Goal: Book appointment/travel/reservation

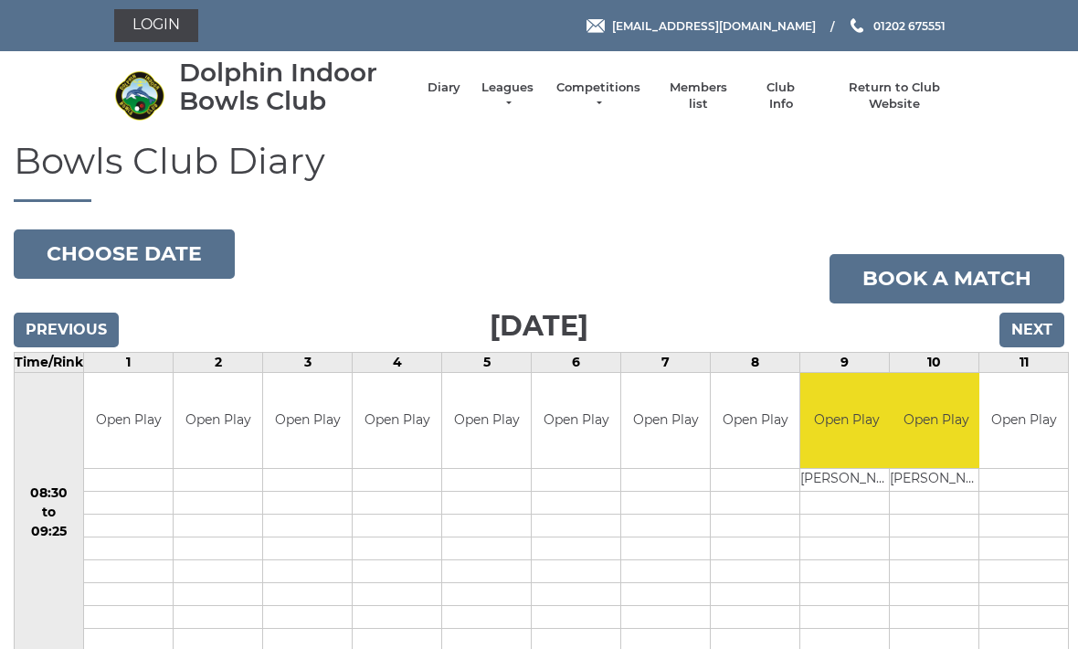
click at [1042, 323] on input "Next" at bounding box center [1032, 330] width 65 height 35
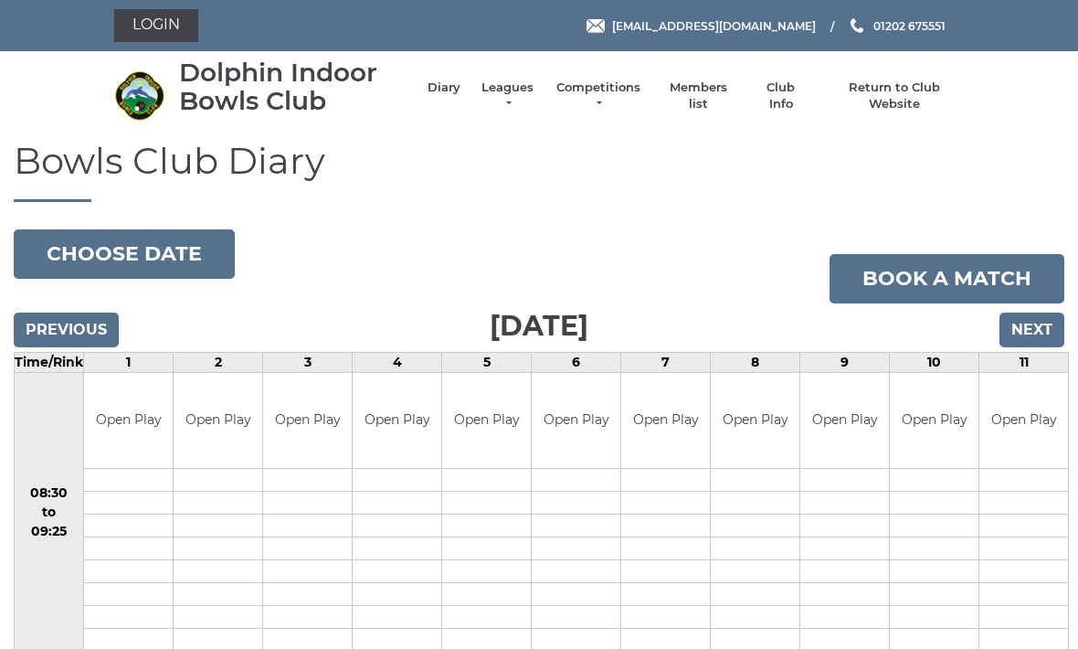
click at [1034, 331] on input "Next" at bounding box center [1032, 330] width 65 height 35
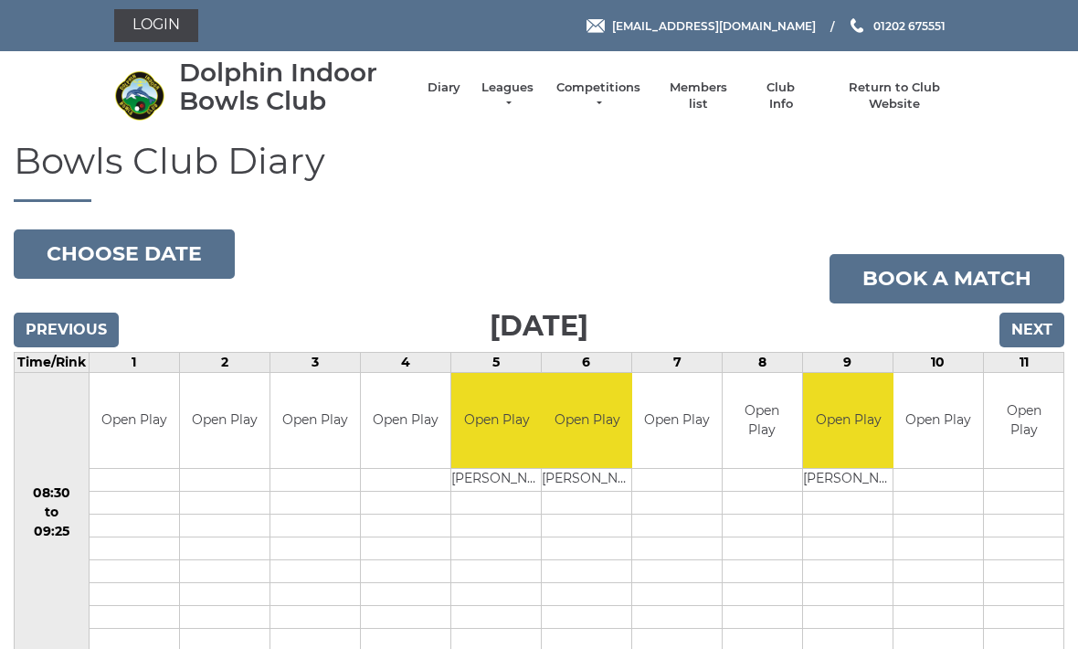
click at [1046, 323] on input "Next" at bounding box center [1032, 330] width 65 height 35
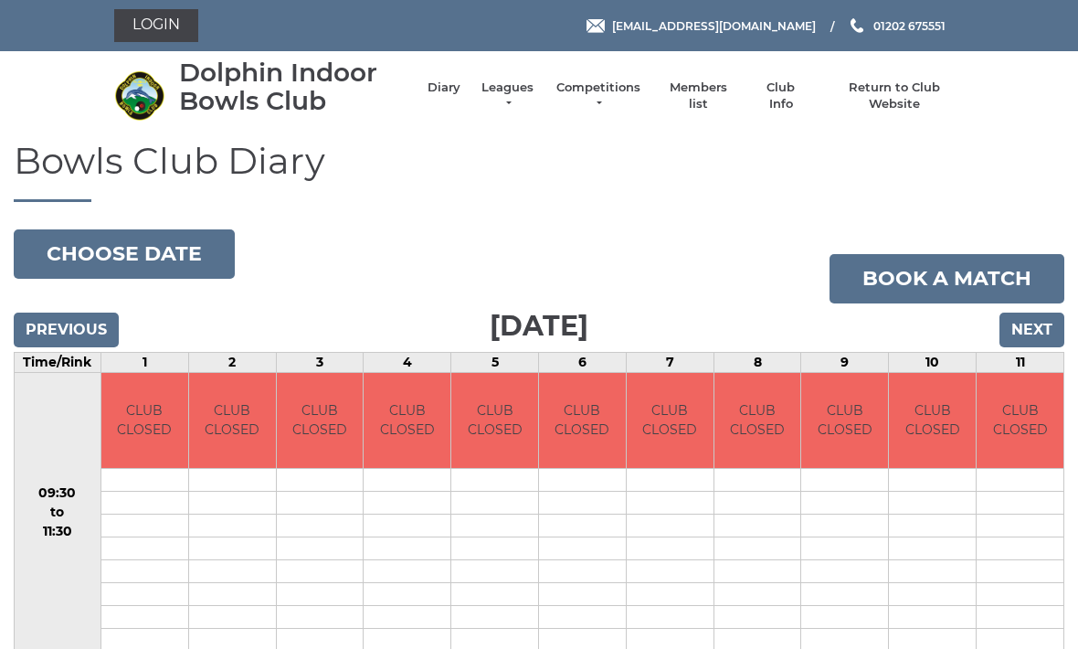
click at [1034, 324] on input "Next" at bounding box center [1032, 330] width 65 height 35
click at [1041, 324] on input "Next" at bounding box center [1032, 330] width 65 height 35
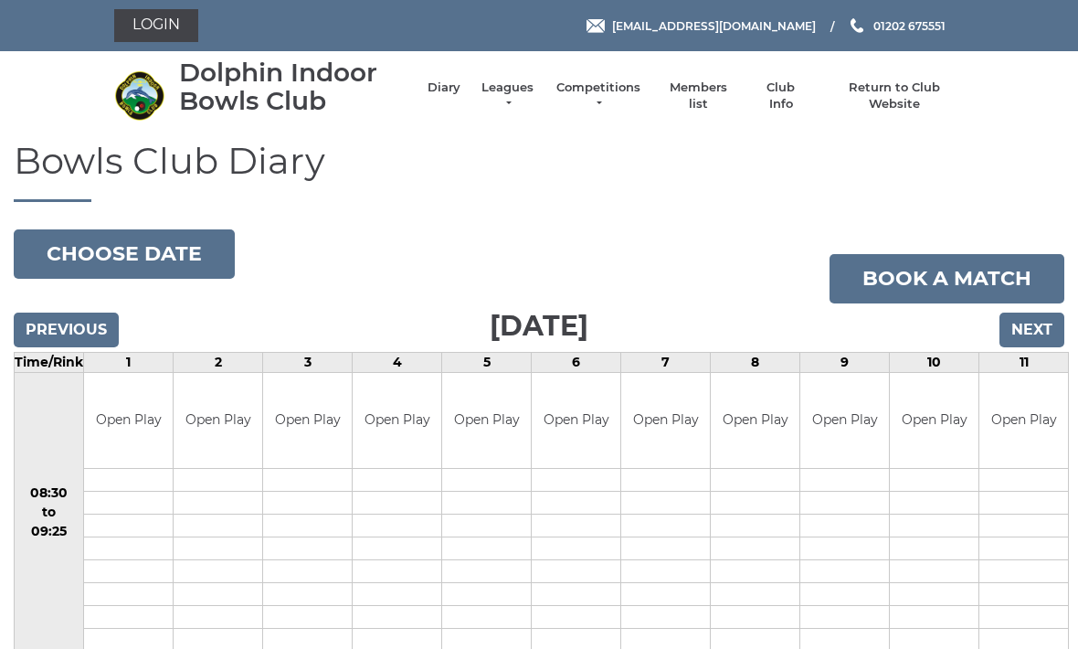
click at [1034, 323] on input "Next" at bounding box center [1032, 330] width 65 height 35
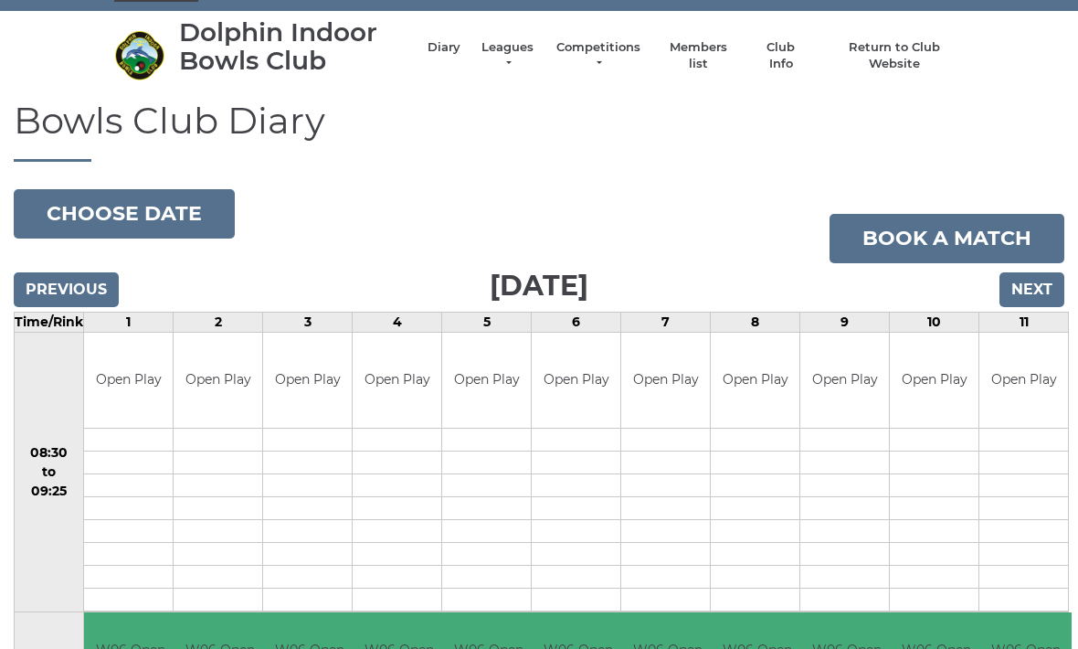
scroll to position [39, 0]
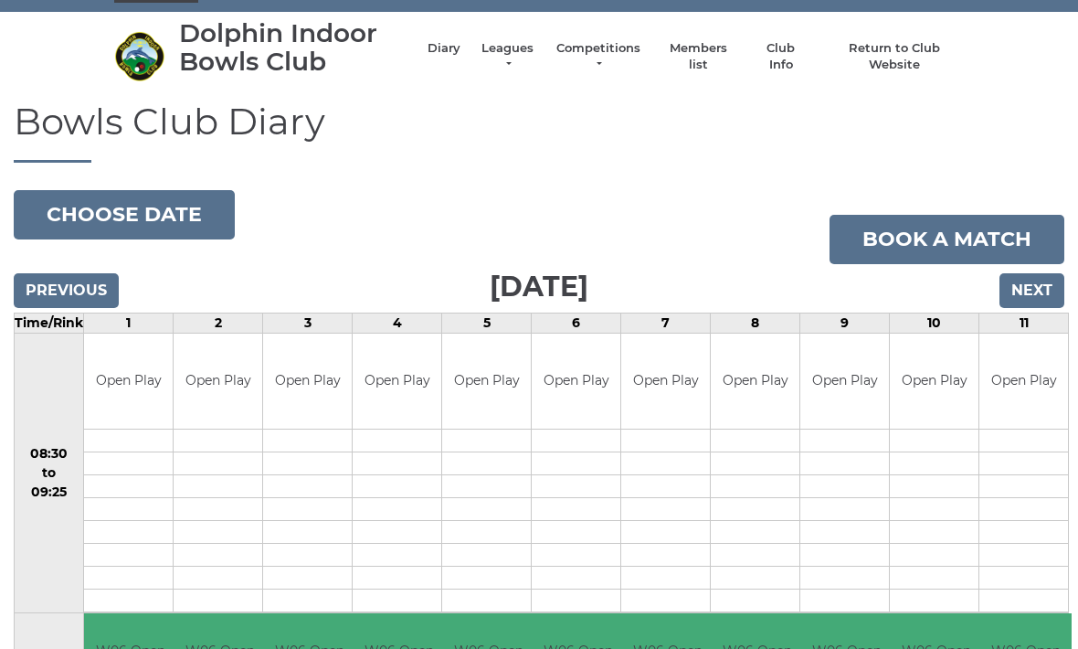
click at [1041, 282] on input "Next" at bounding box center [1032, 290] width 65 height 35
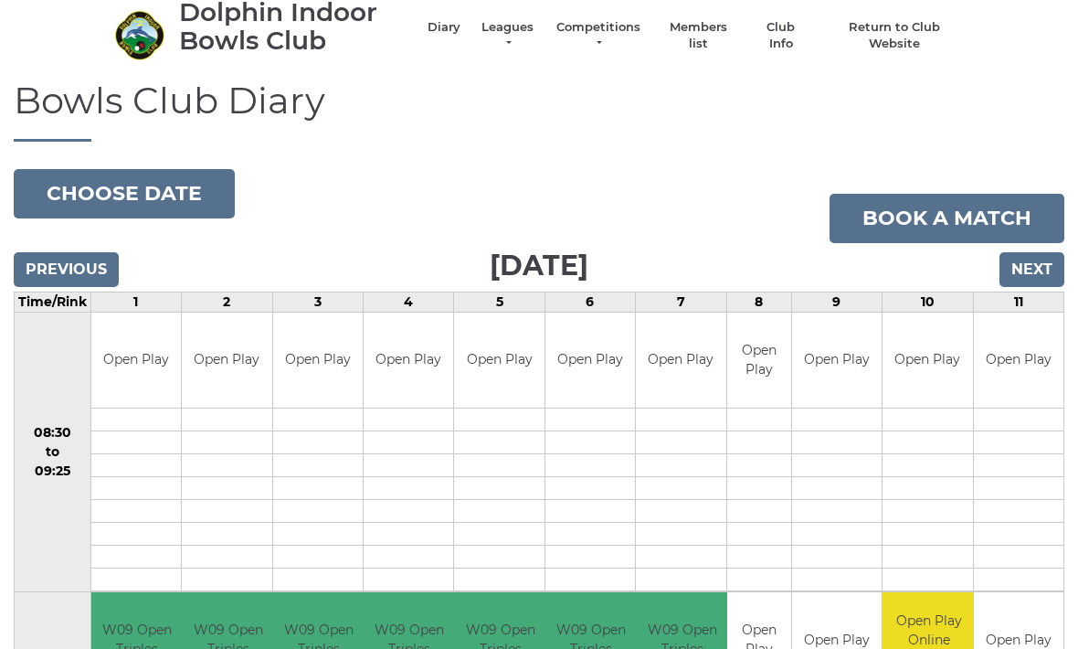
scroll to position [56, 0]
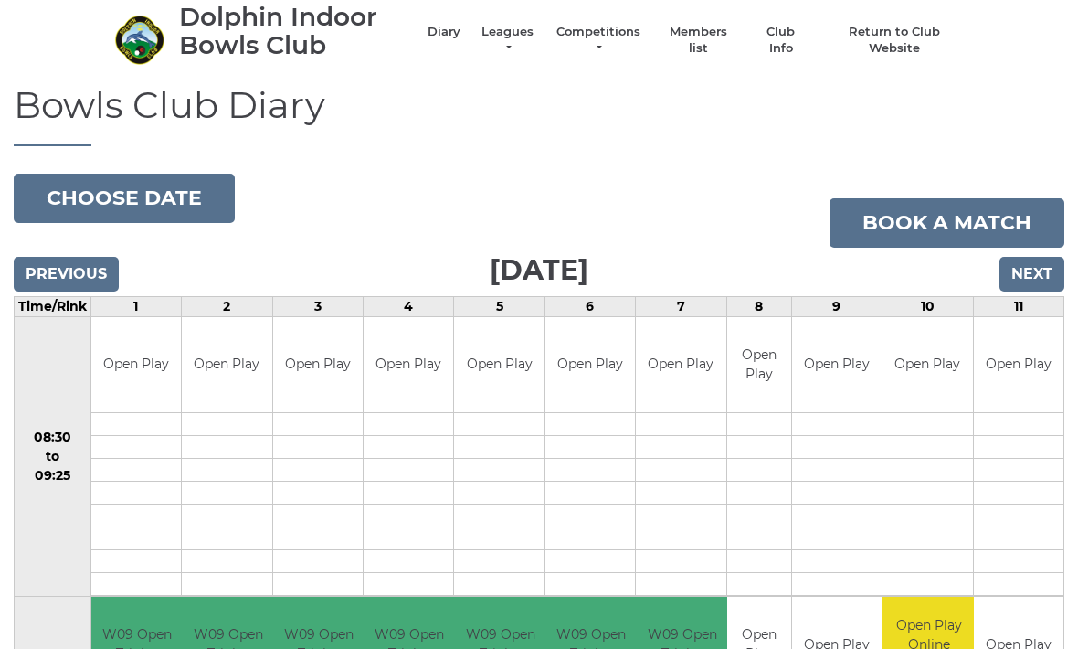
click at [1047, 268] on input "Next" at bounding box center [1032, 274] width 65 height 35
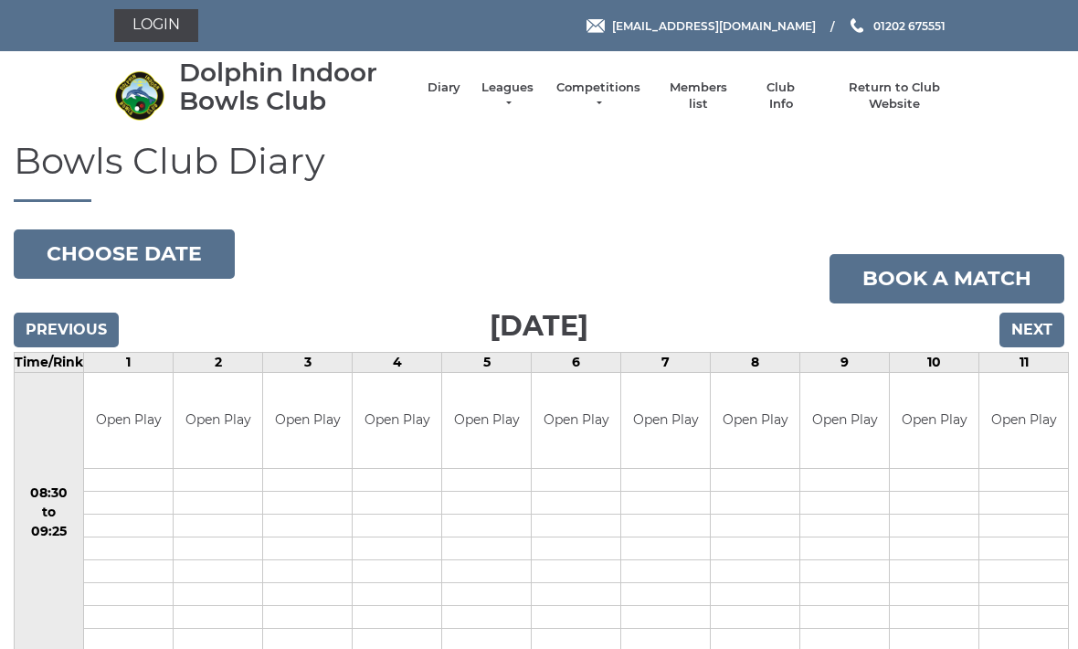
click at [1037, 318] on input "Next" at bounding box center [1032, 330] width 65 height 35
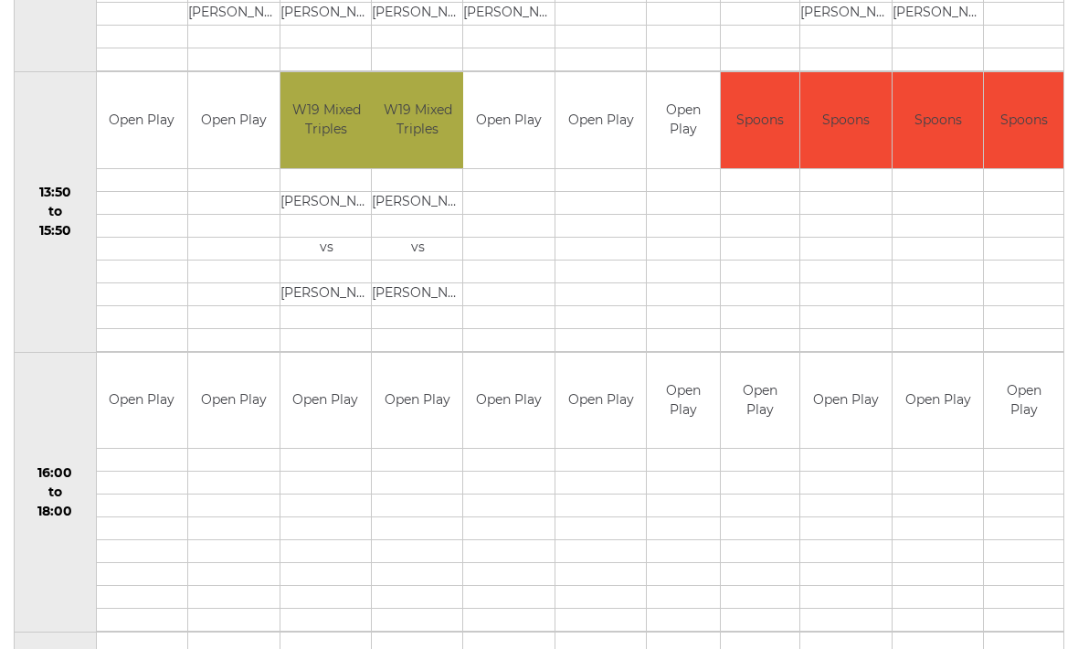
scroll to position [1201, 0]
